Goal: Task Accomplishment & Management: Manage account settings

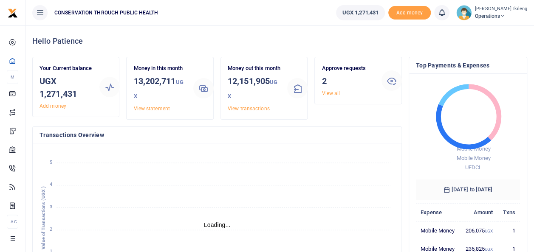
scroll to position [7, 7]
click at [504, 13] on icon at bounding box center [502, 16] width 5 height 6
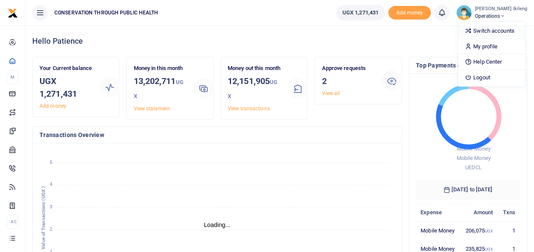
click at [483, 31] on link "Switch accounts" at bounding box center [491, 31] width 67 height 12
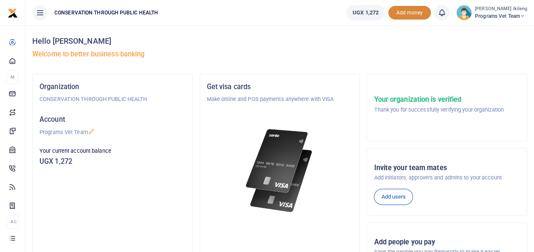
click at [403, 14] on span "Add money" at bounding box center [409, 13] width 42 height 14
